Goal: Information Seeking & Learning: Check status

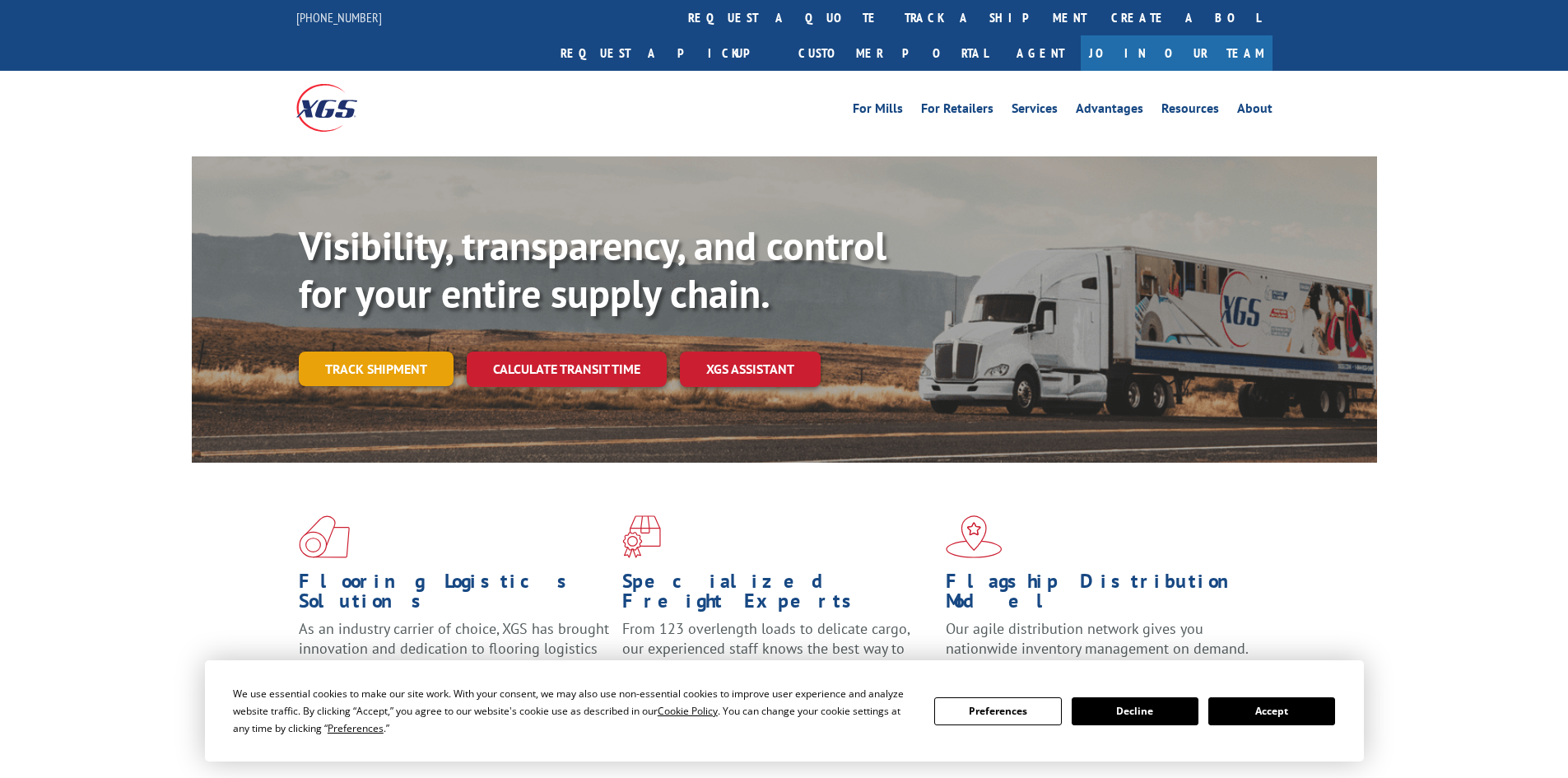
click at [410, 351] on link "Track shipment" at bounding box center [376, 369] width 155 height 35
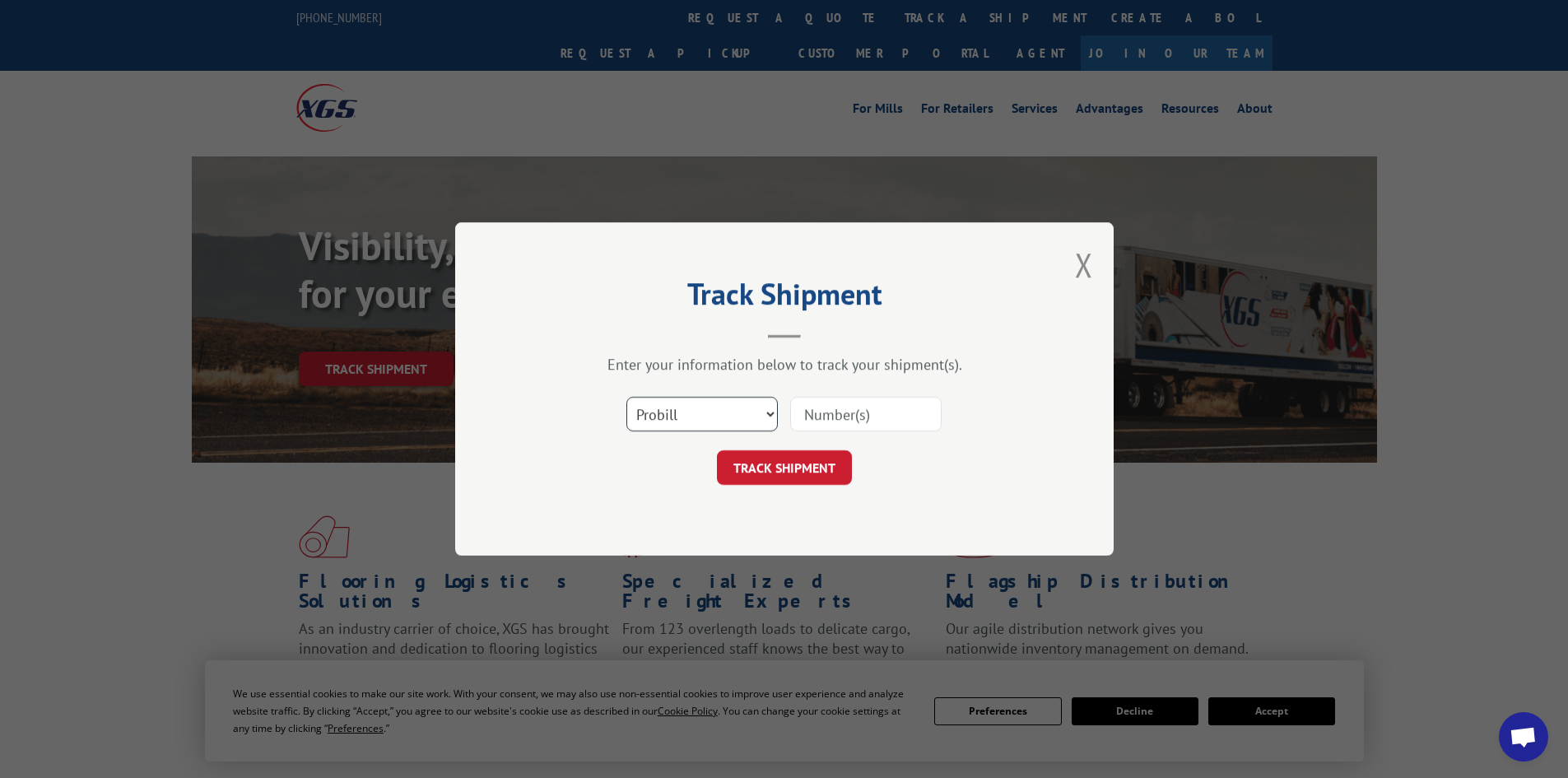
click at [676, 427] on select "Select category... Probill BOL PO" at bounding box center [702, 414] width 151 height 35
select select "bol"
click at [626, 397] on select "Select category... Probill BOL PO" at bounding box center [702, 414] width 151 height 35
click at [835, 416] on input at bounding box center [866, 414] width 151 height 35
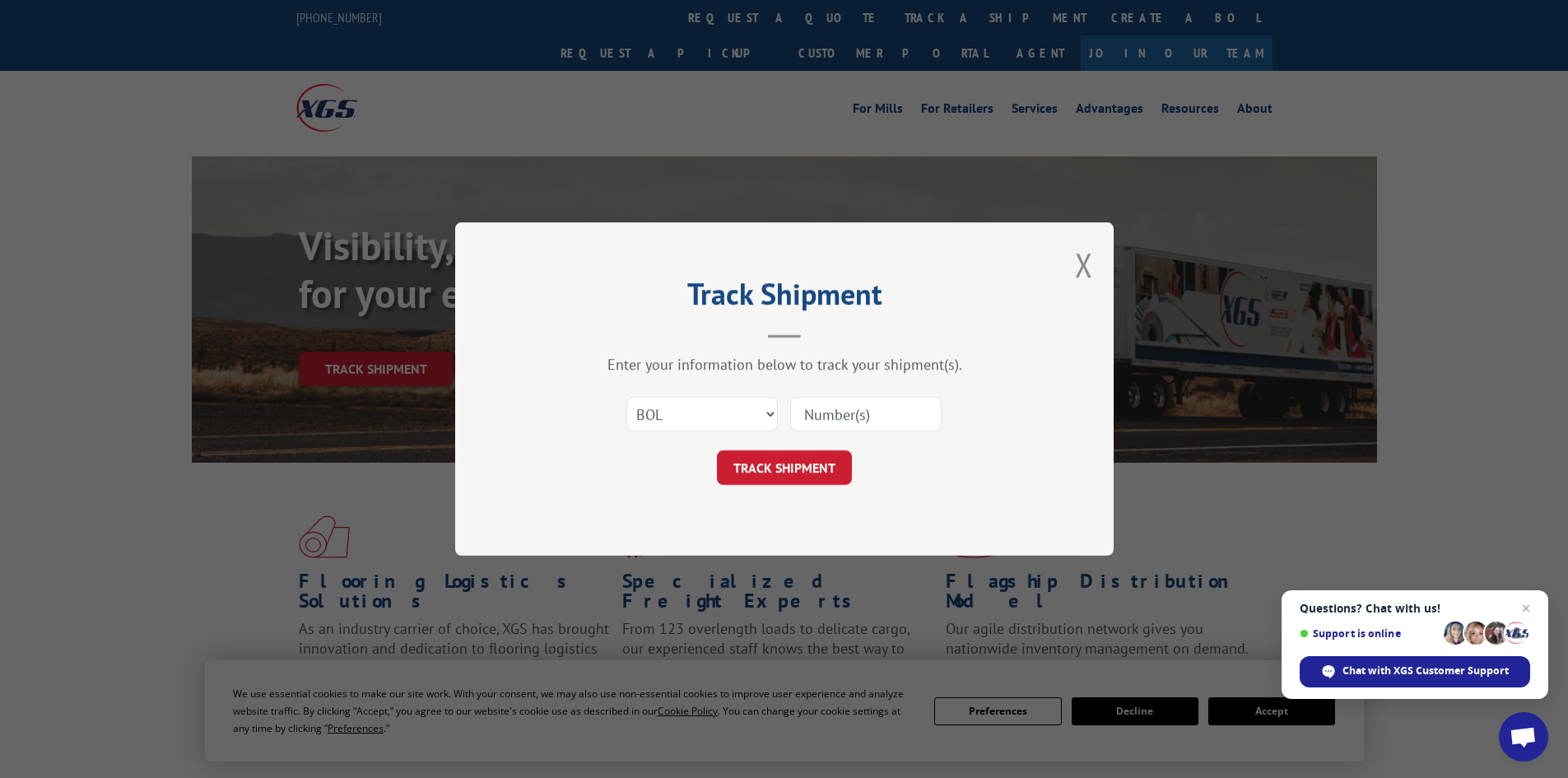
paste input "5221247"
type input "5221247"
click at [780, 470] on button "TRACK SHIPMENT" at bounding box center [784, 468] width 135 height 35
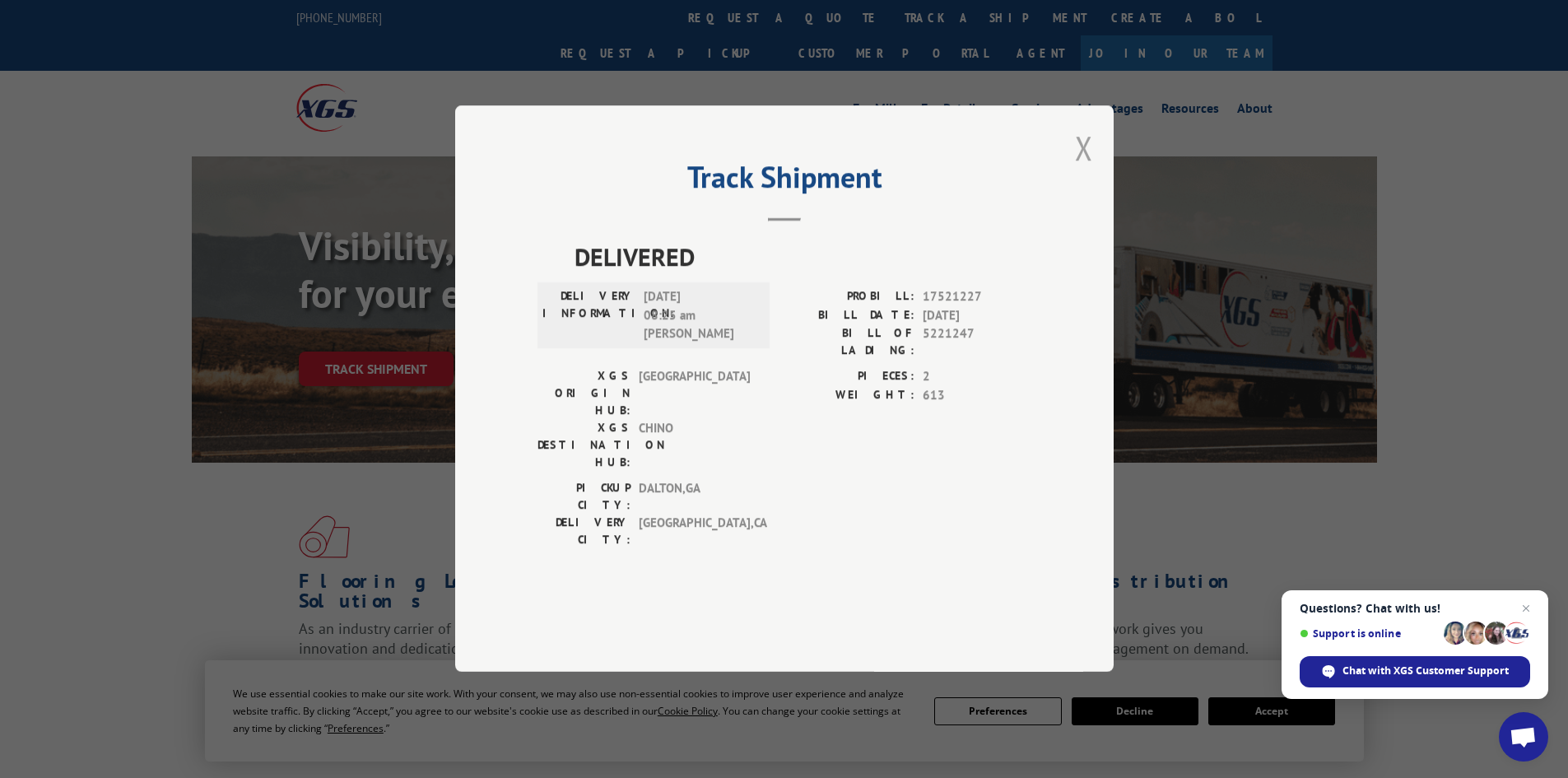
click at [1084, 170] on button "Close modal" at bounding box center [1083, 147] width 18 height 44
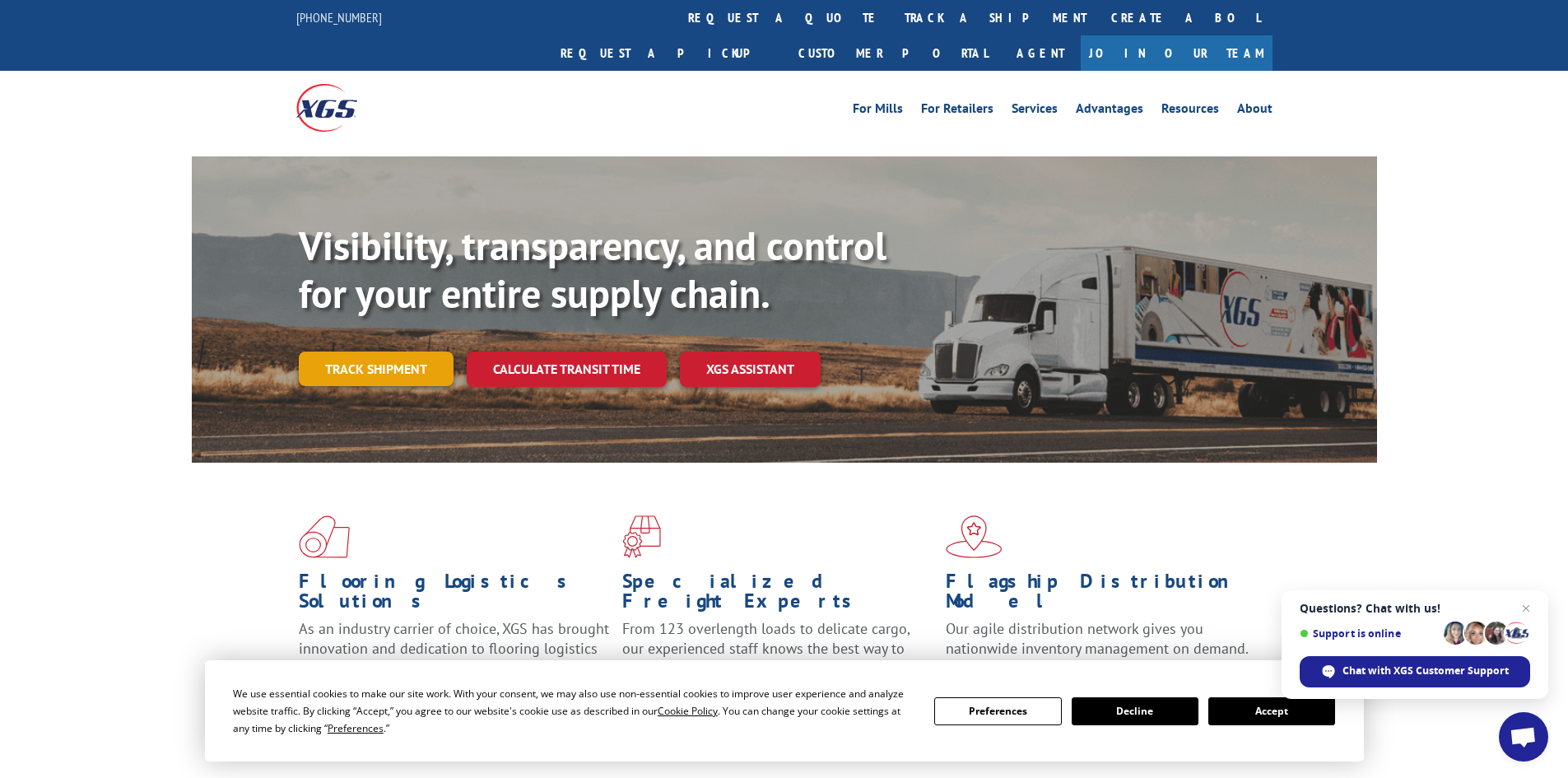
click at [371, 351] on link "Track shipment" at bounding box center [376, 369] width 155 height 35
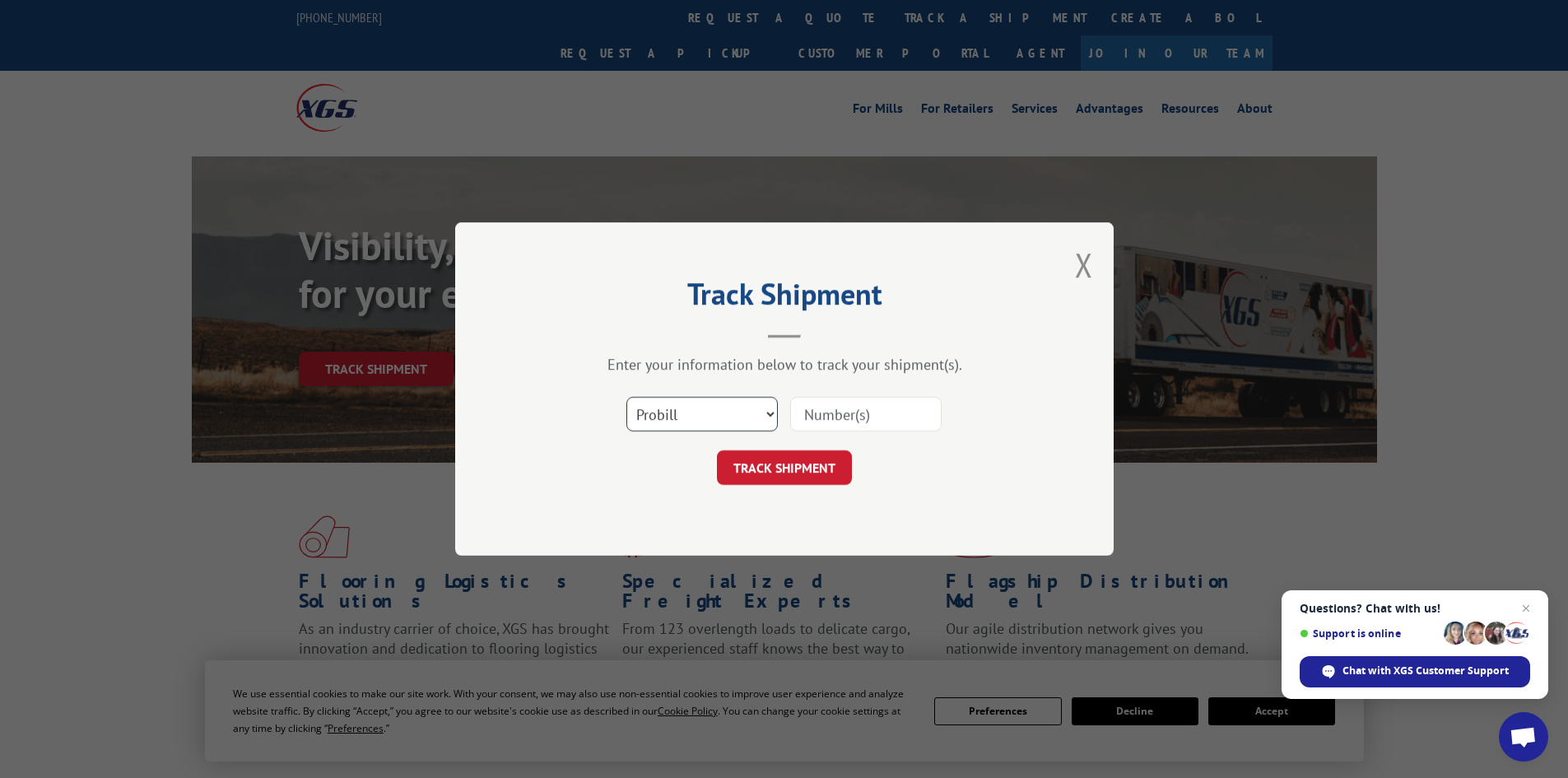
click at [677, 411] on select "Select category... Probill BOL PO" at bounding box center [702, 414] width 151 height 35
select select "bol"
click at [626, 397] on select "Select category... Probill BOL PO" at bounding box center [702, 414] width 151 height 35
click at [824, 415] on input at bounding box center [866, 414] width 151 height 35
paste input "5199283"
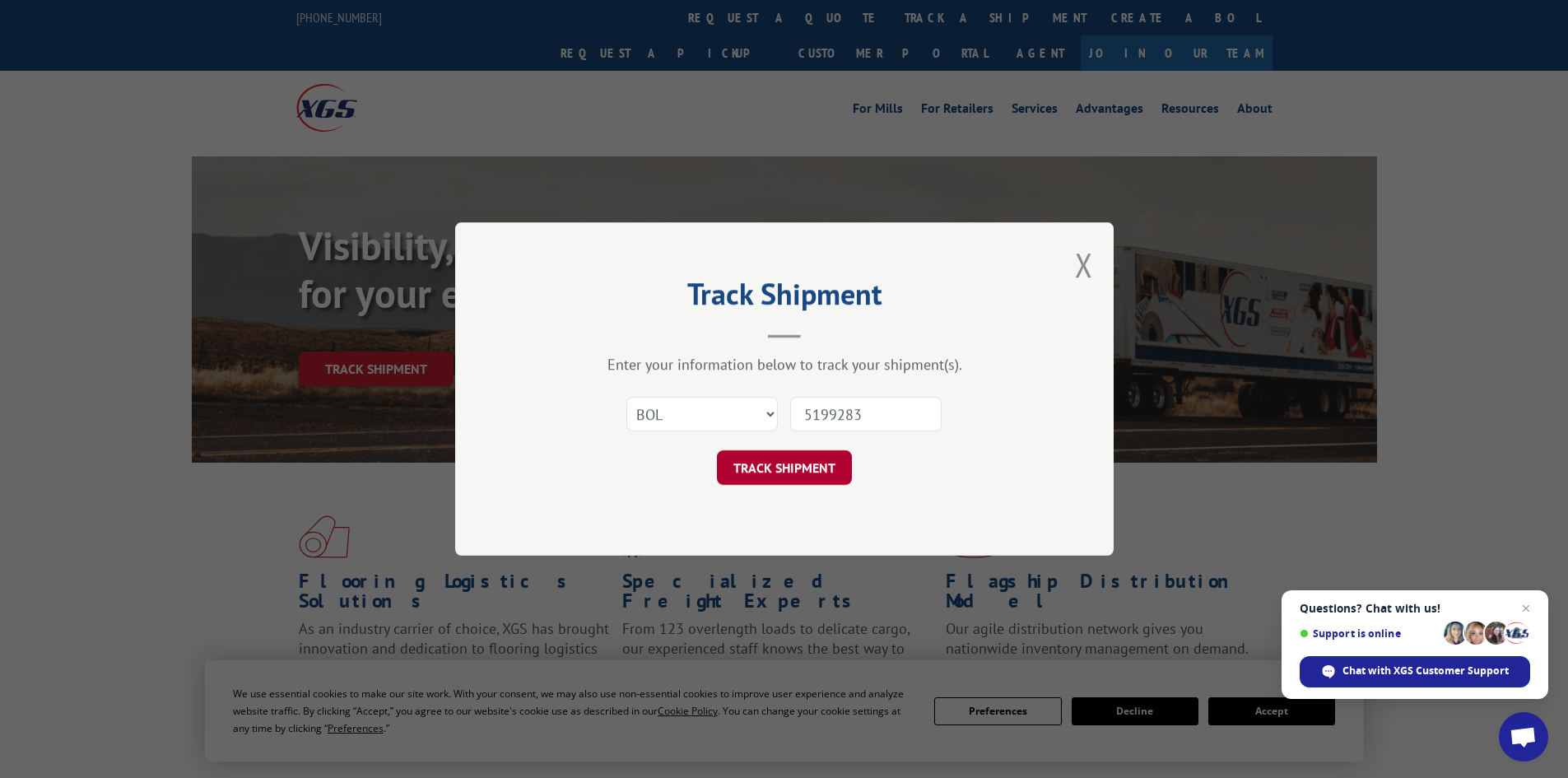
type input "5199283"
click at [782, 469] on button "TRACK SHIPMENT" at bounding box center [784, 468] width 135 height 35
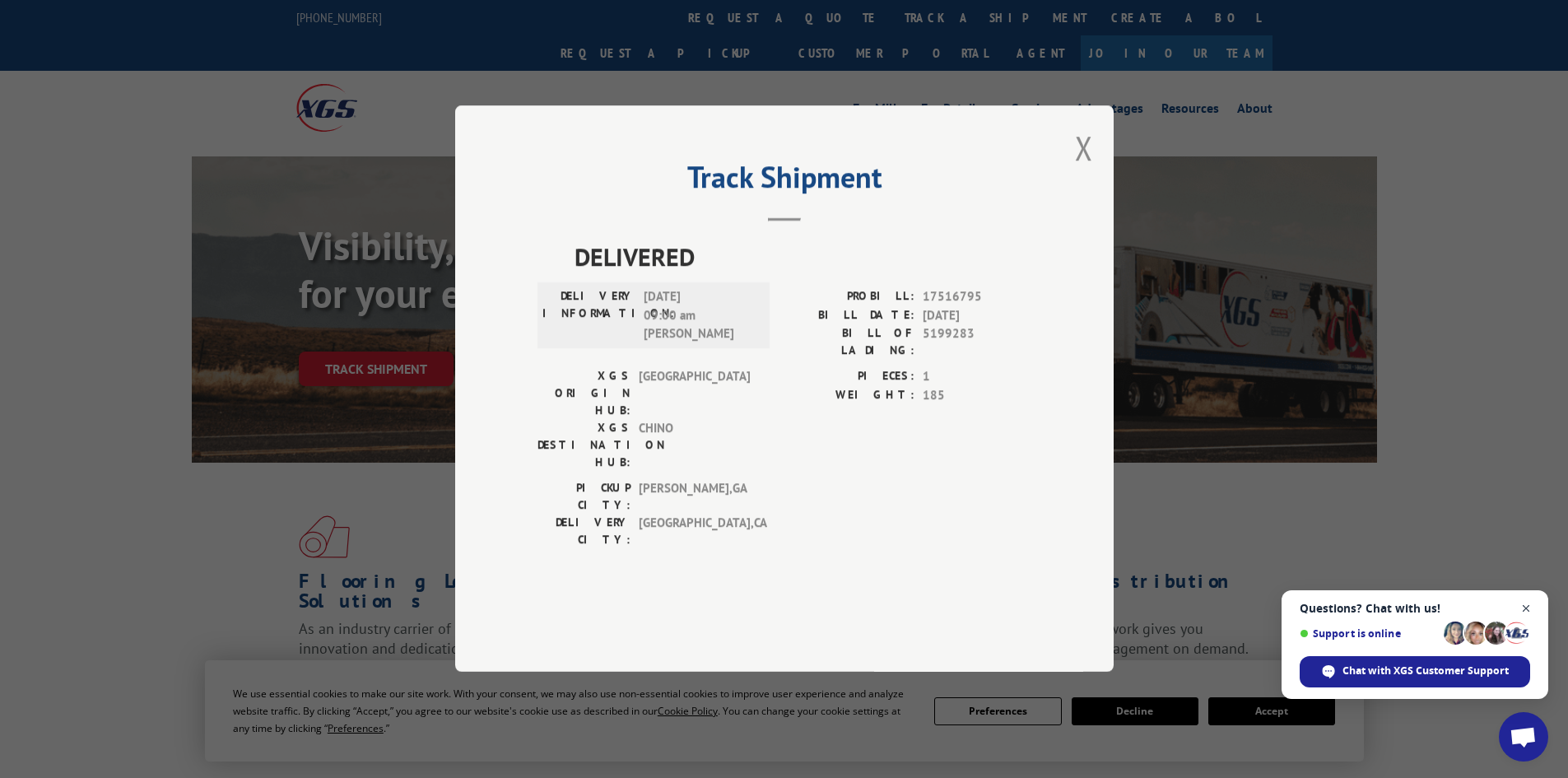
click at [1520, 608] on span "Close chat" at bounding box center [1525, 608] width 20 height 20
